Goal: Task Accomplishment & Management: Use online tool/utility

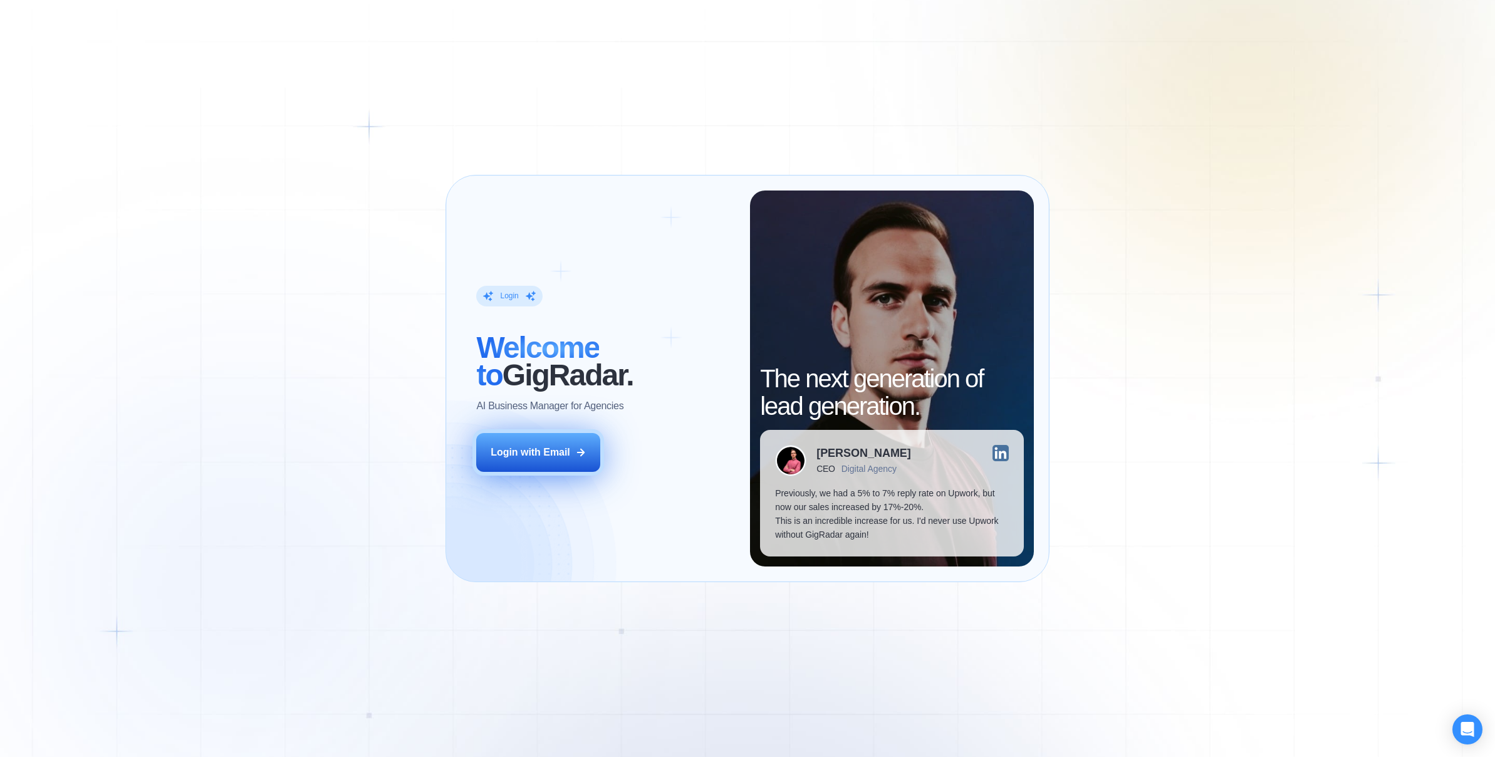
click at [555, 445] on div "Login with Email" at bounding box center [530, 452] width 80 height 14
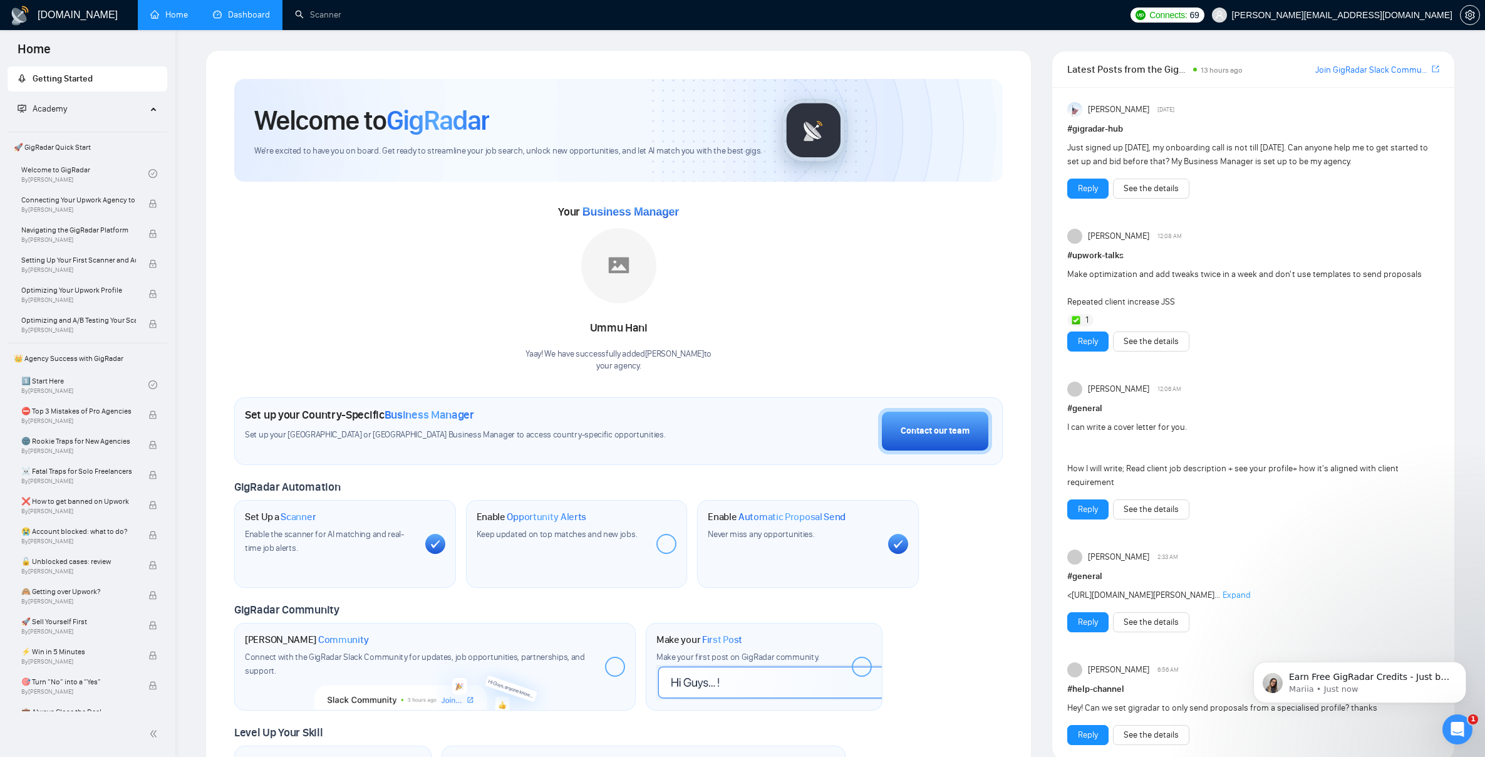
click at [242, 9] on link "Dashboard" at bounding box center [241, 14] width 57 height 11
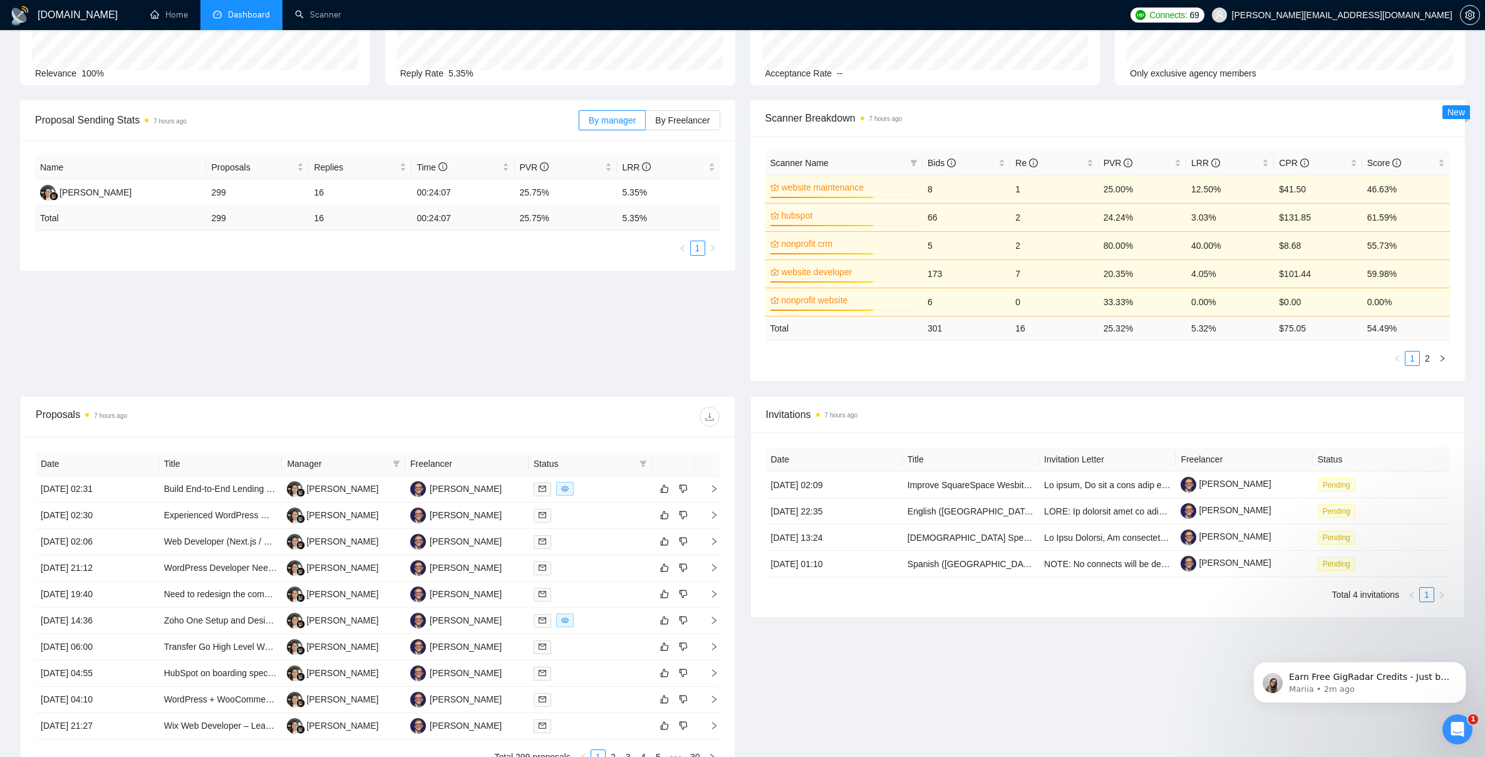
scroll to position [123, 0]
click at [882, 381] on div "Proposal Sending Stats 7 hours ago By manager By Freelancer Name Proposals Repl…" at bounding box center [743, 245] width 1460 height 296
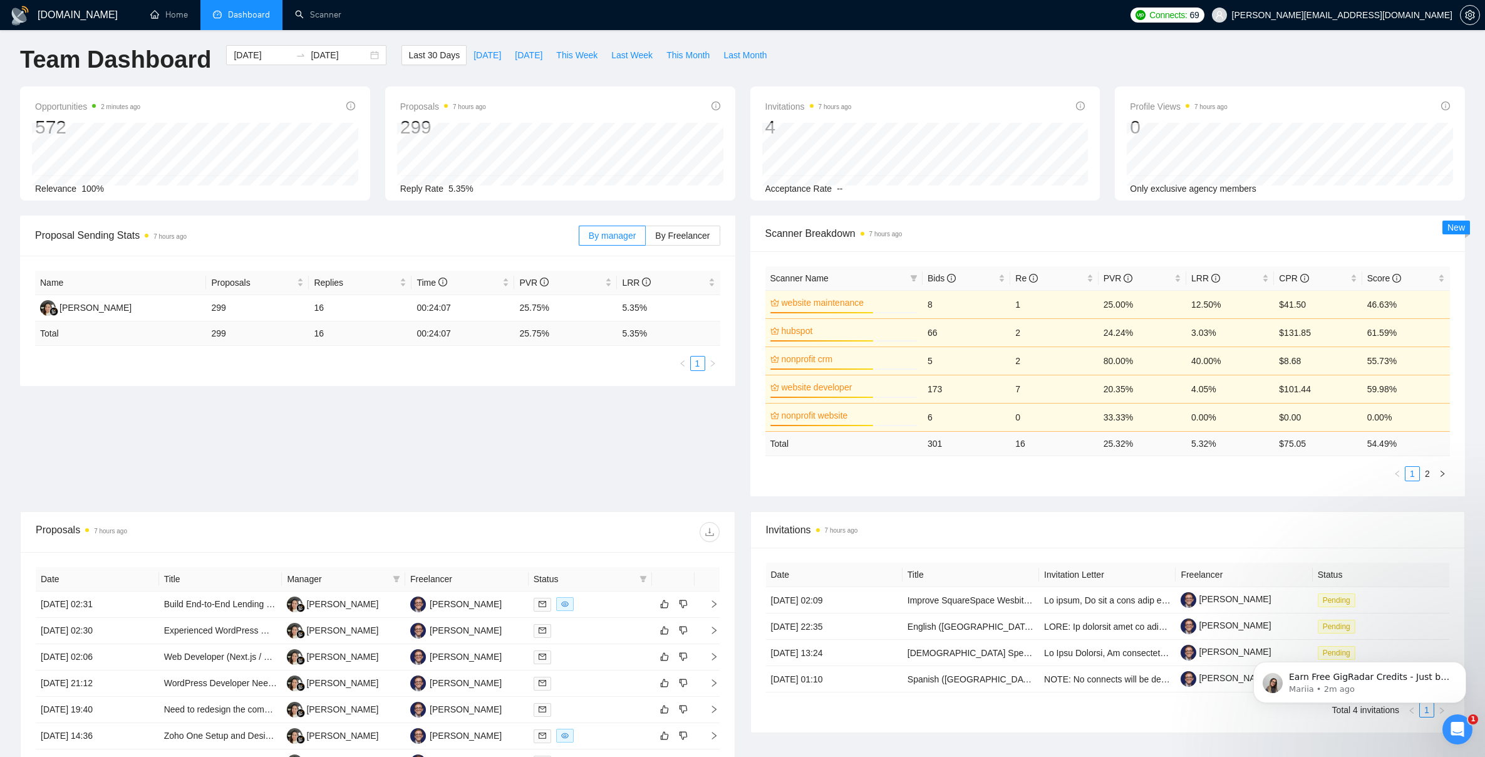
scroll to position [0, 0]
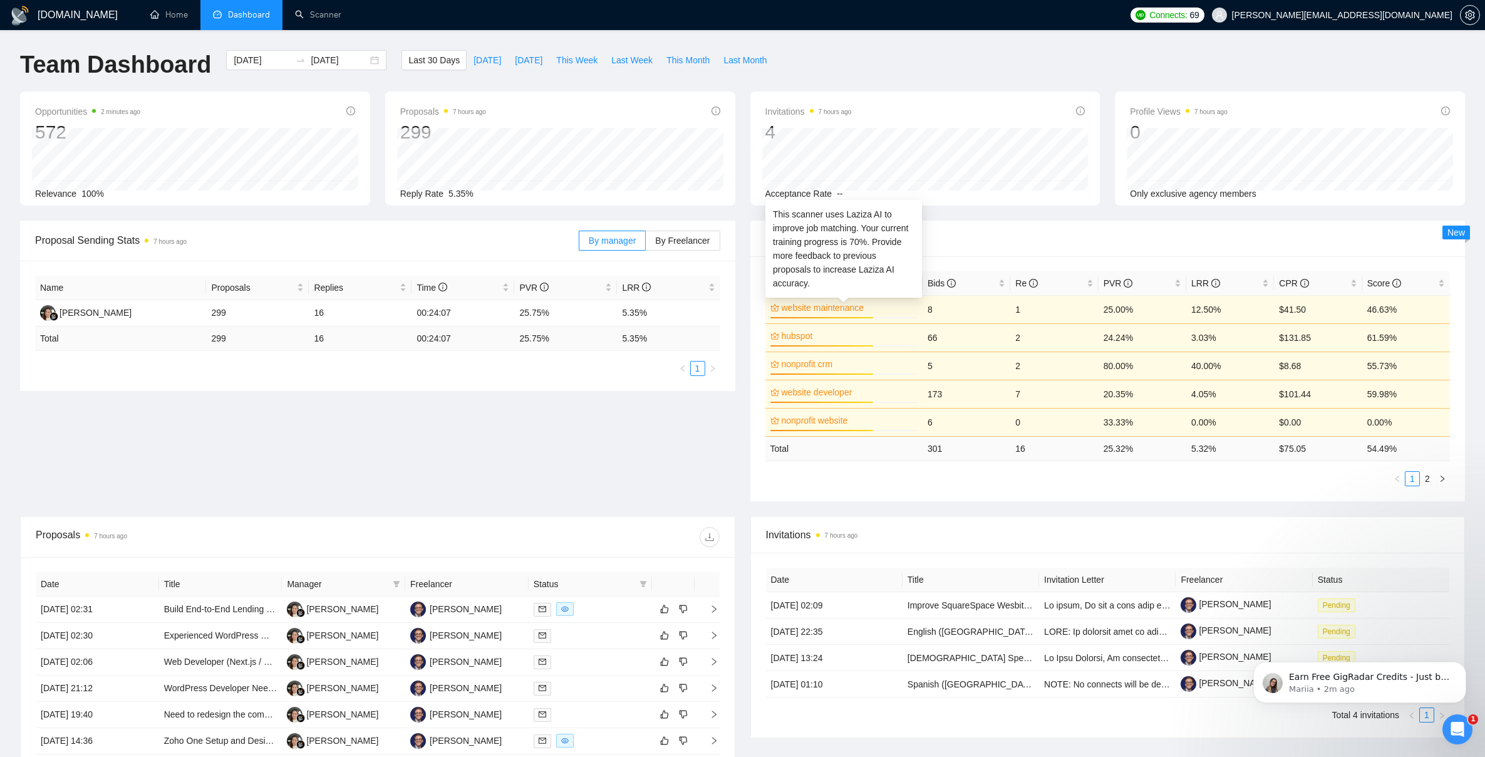
click at [792, 308] on link "website maintenance" at bounding box center [849, 308] width 134 height 14
click at [788, 338] on link "hubspot" at bounding box center [849, 336] width 134 height 14
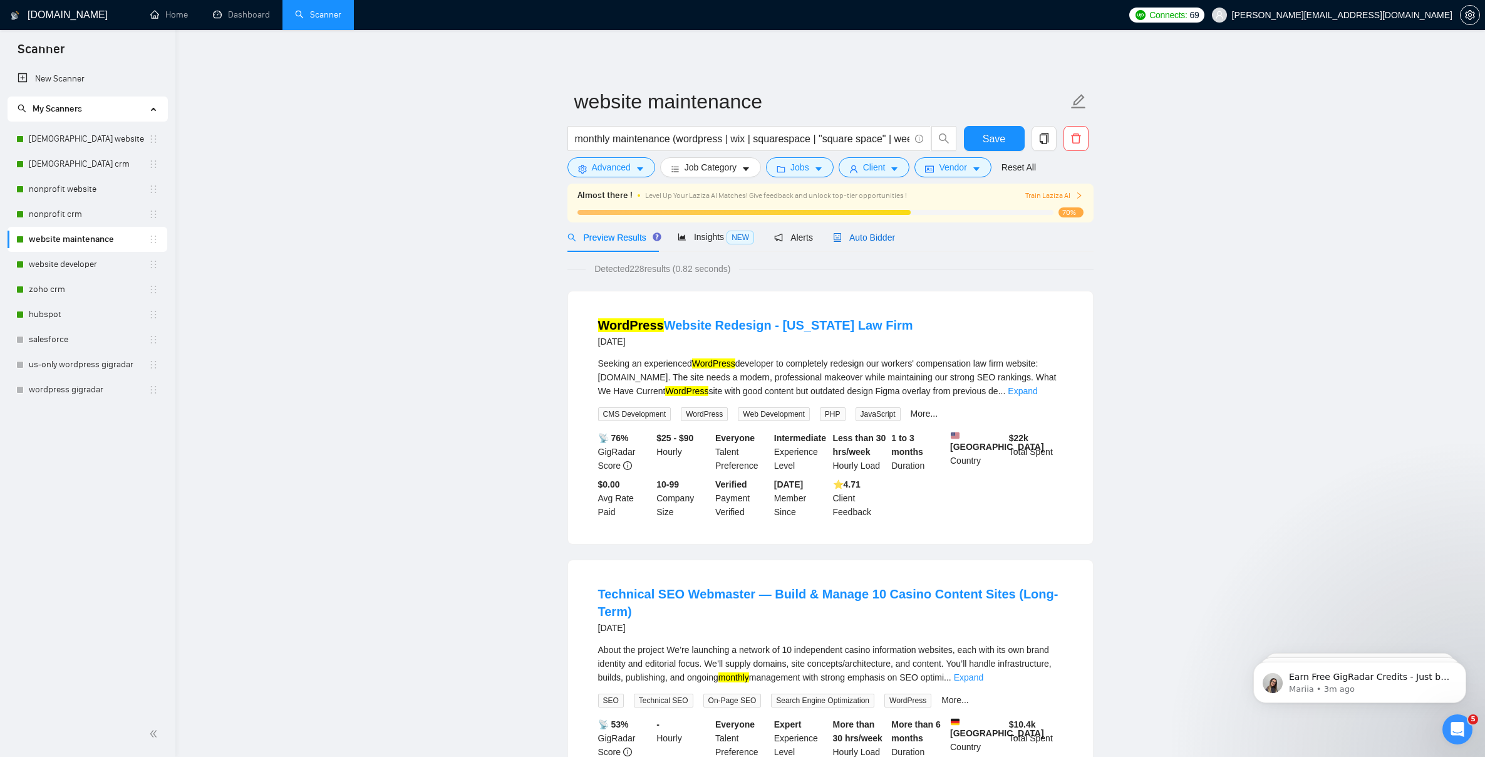
click at [884, 241] on span "Auto Bidder" at bounding box center [864, 237] width 62 height 10
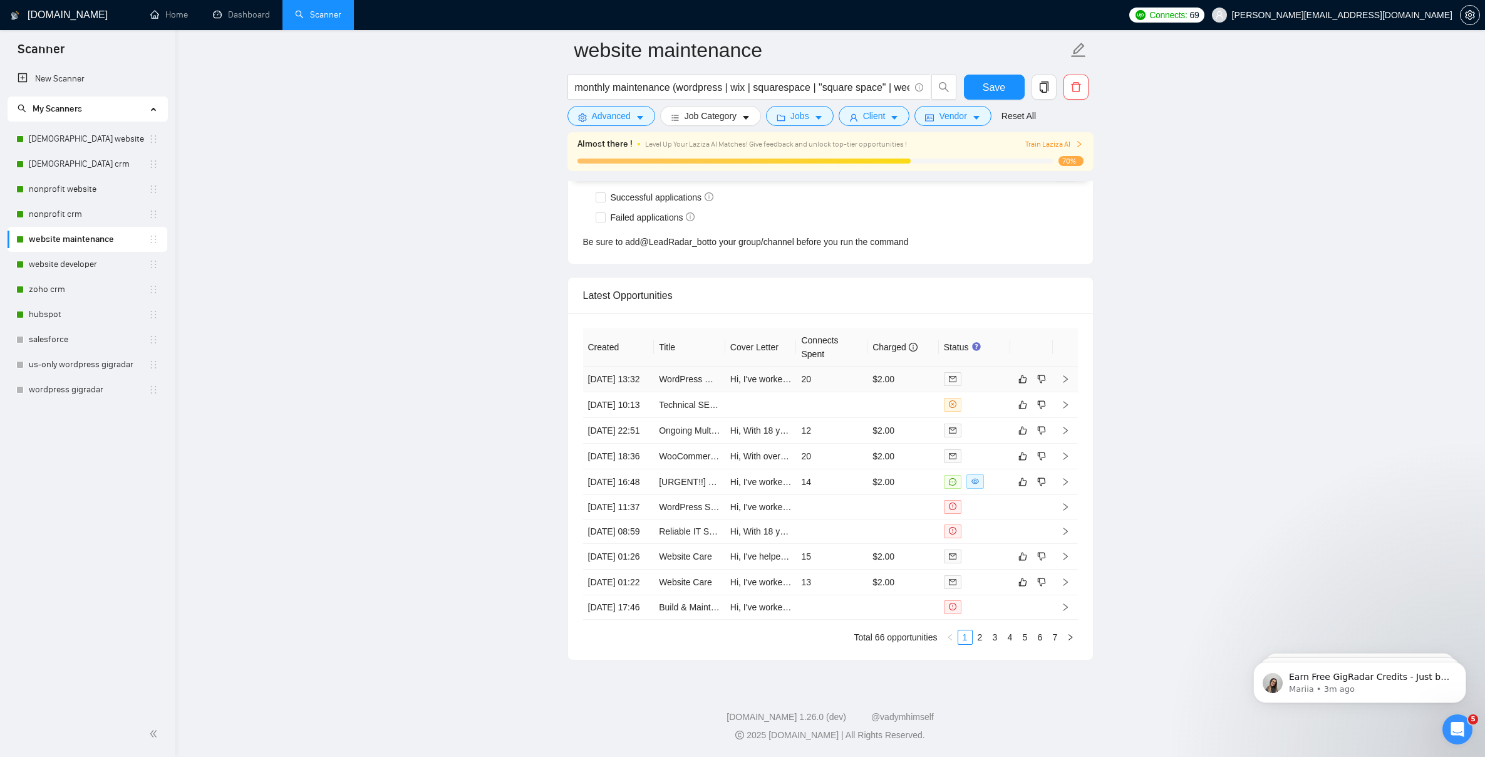
scroll to position [3317, 0]
click at [1040, 637] on link "6" at bounding box center [1041, 637] width 14 height 14
